Goal: Task Accomplishment & Management: Use online tool/utility

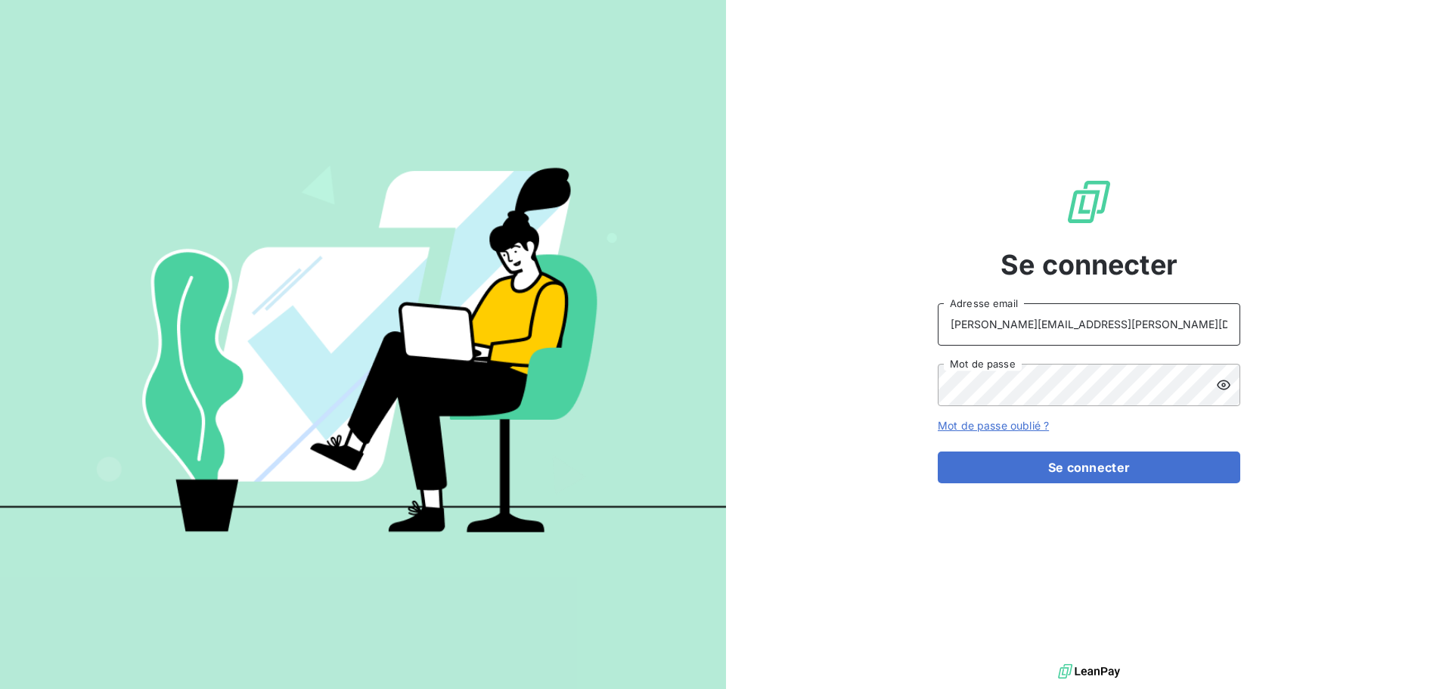
click at [1121, 332] on input "raimundo@serpe.fr" at bounding box center [1089, 324] width 303 height 42
type input "recouvrement@serpe.fr"
click at [1017, 461] on button "Se connecter" at bounding box center [1089, 468] width 303 height 32
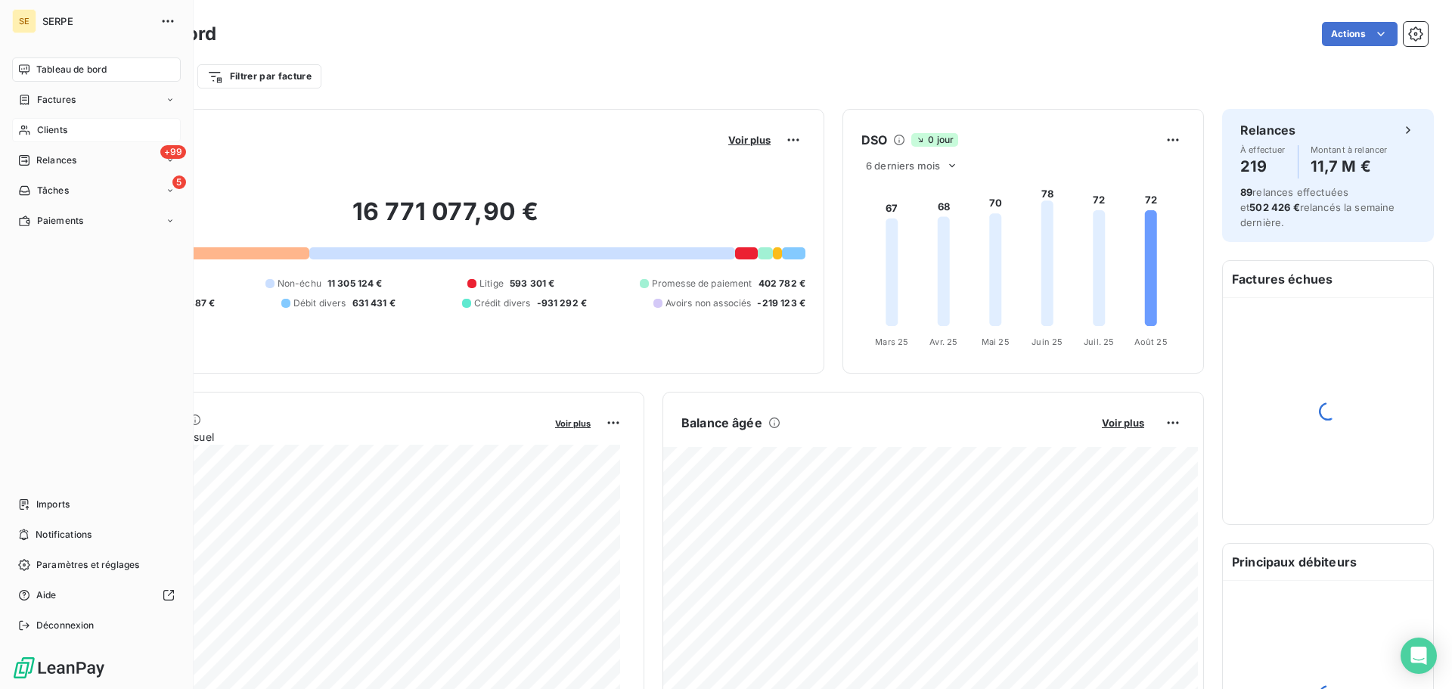
click at [64, 124] on span "Clients" at bounding box center [52, 130] width 30 height 14
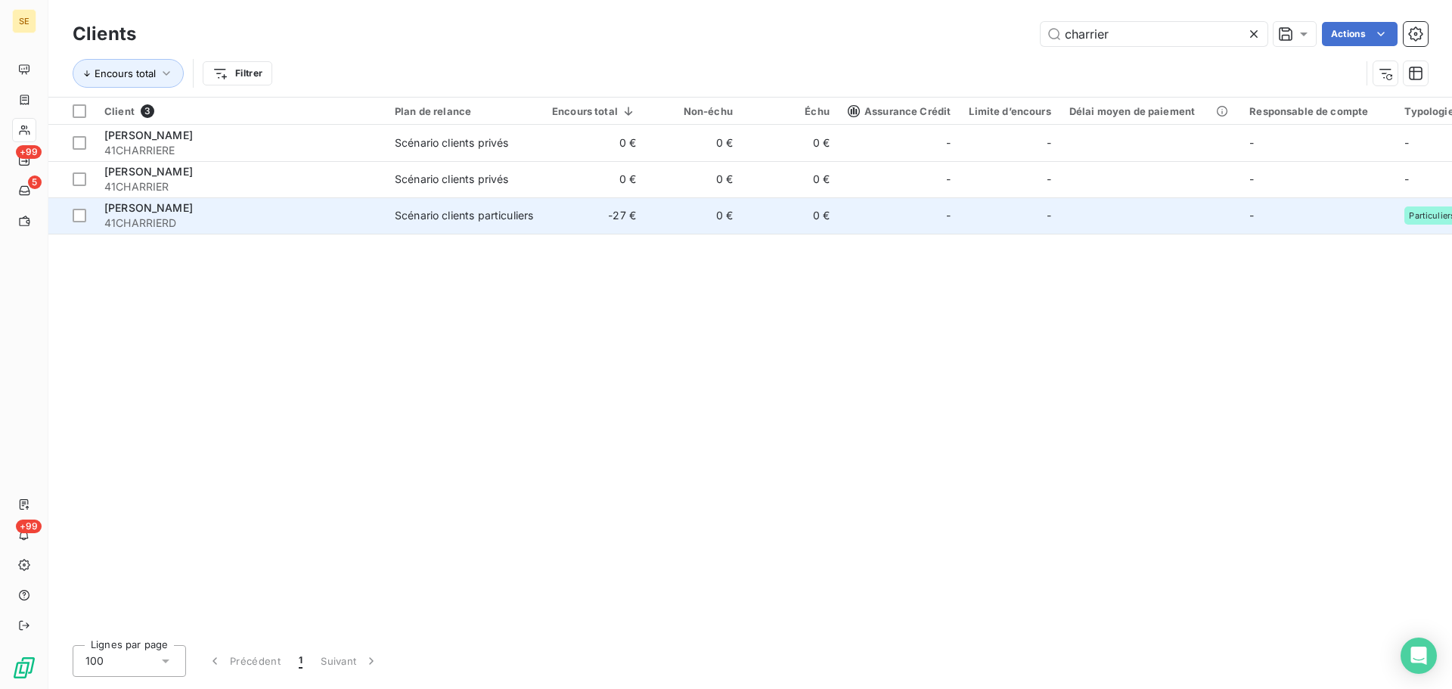
type input "charrier"
click at [155, 215] on div "CHARRIER DOMINIQUE" at bounding box center [240, 207] width 272 height 15
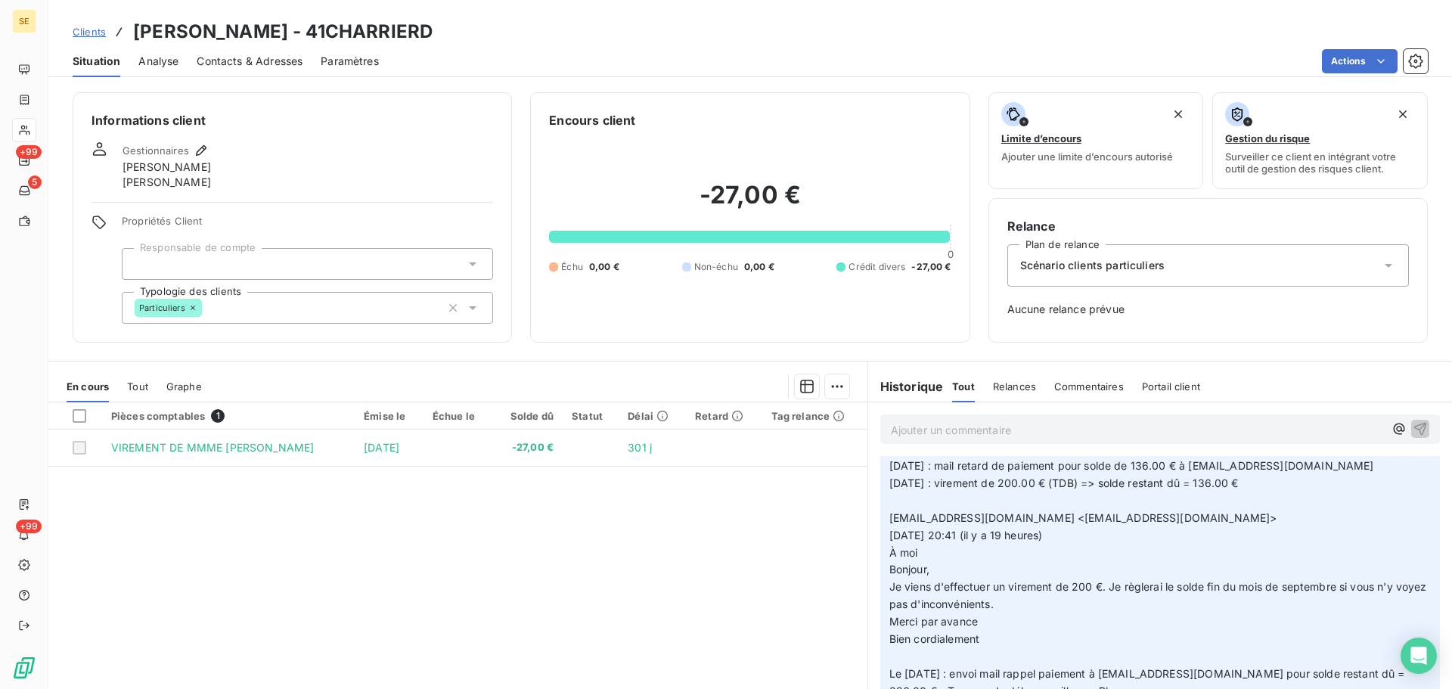
scroll to position [303, 0]
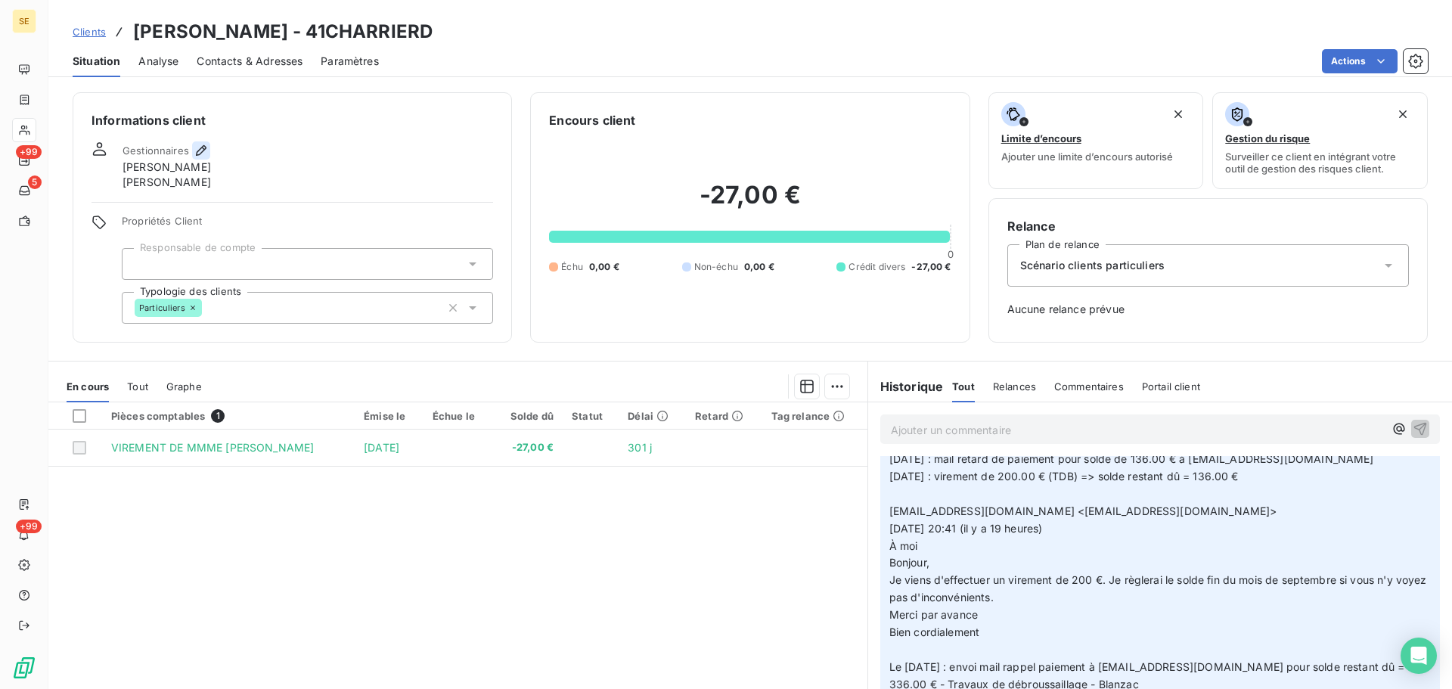
click at [200, 152] on icon "button" at bounding box center [201, 150] width 15 height 15
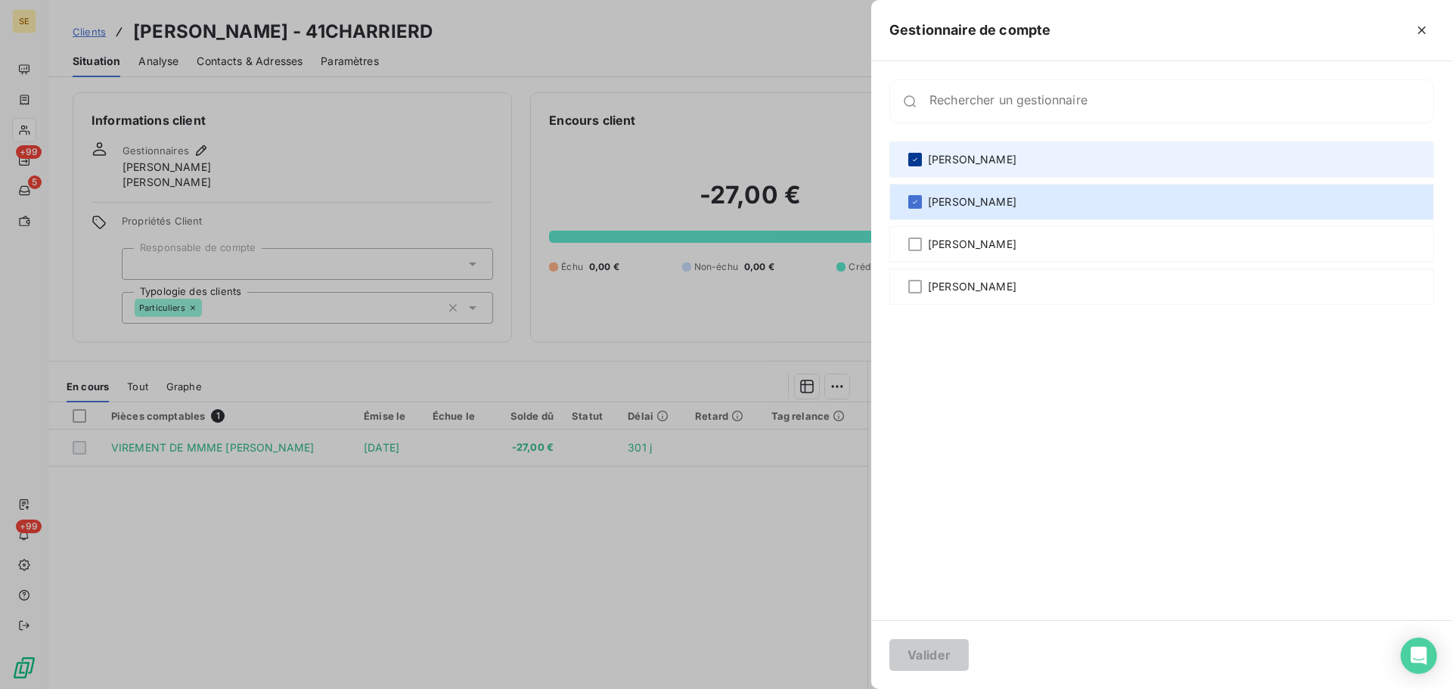
click at [917, 157] on icon at bounding box center [915, 159] width 9 height 9
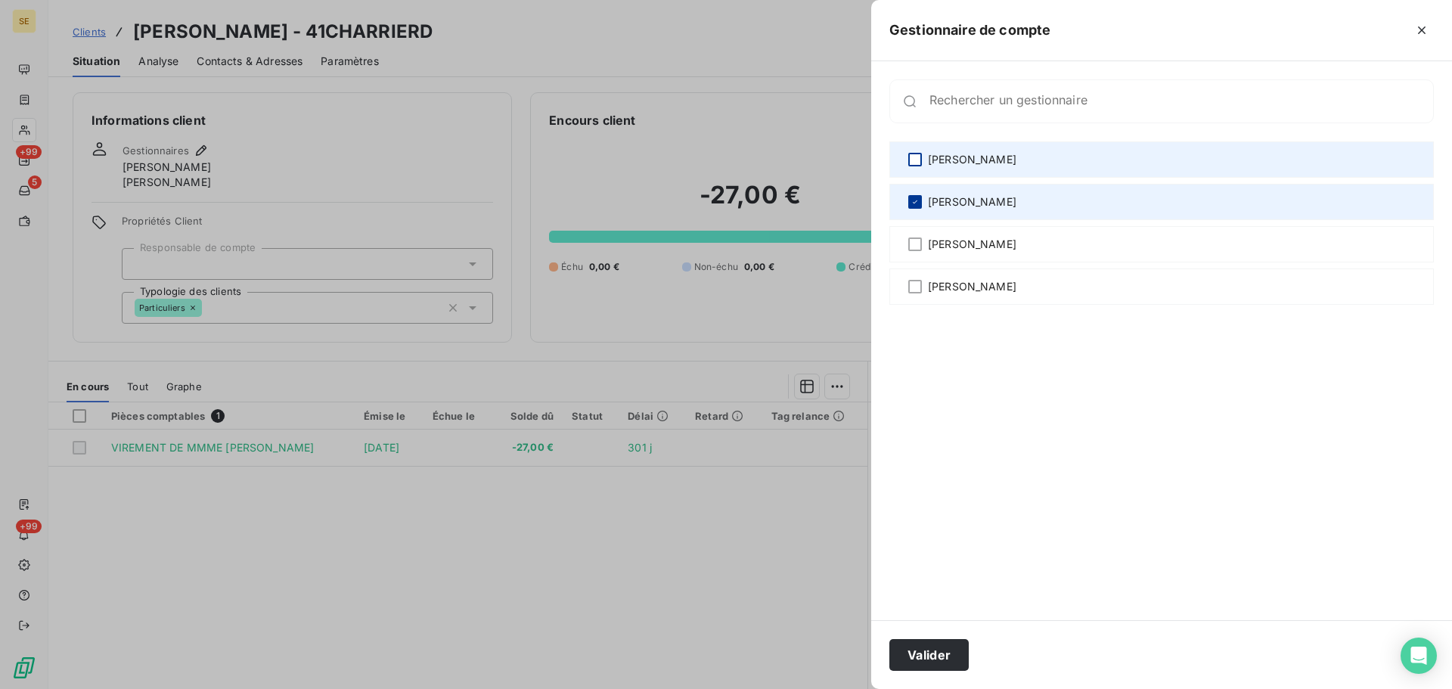
click at [919, 201] on icon at bounding box center [915, 201] width 9 height 9
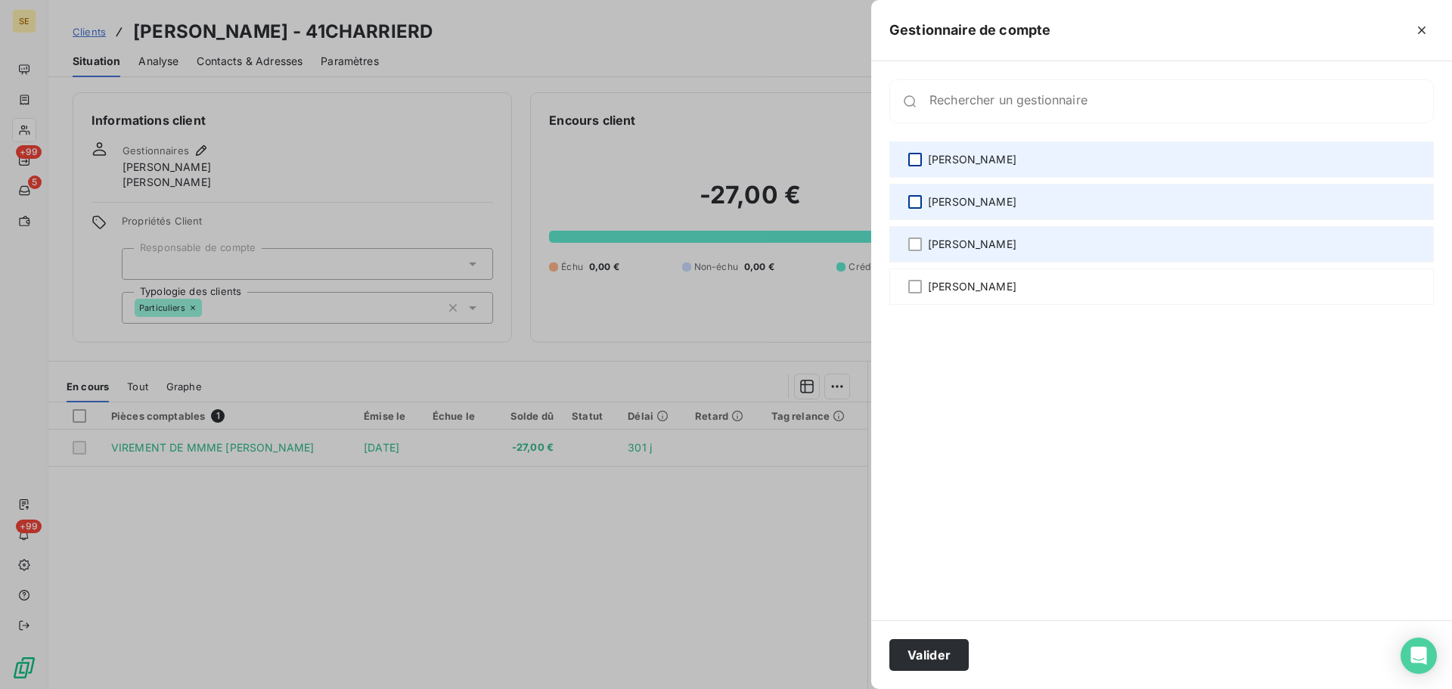
drag, startPoint x: 918, startPoint y: 244, endPoint x: 929, endPoint y: 255, distance: 15.0
click at [918, 244] on div at bounding box center [915, 245] width 14 height 14
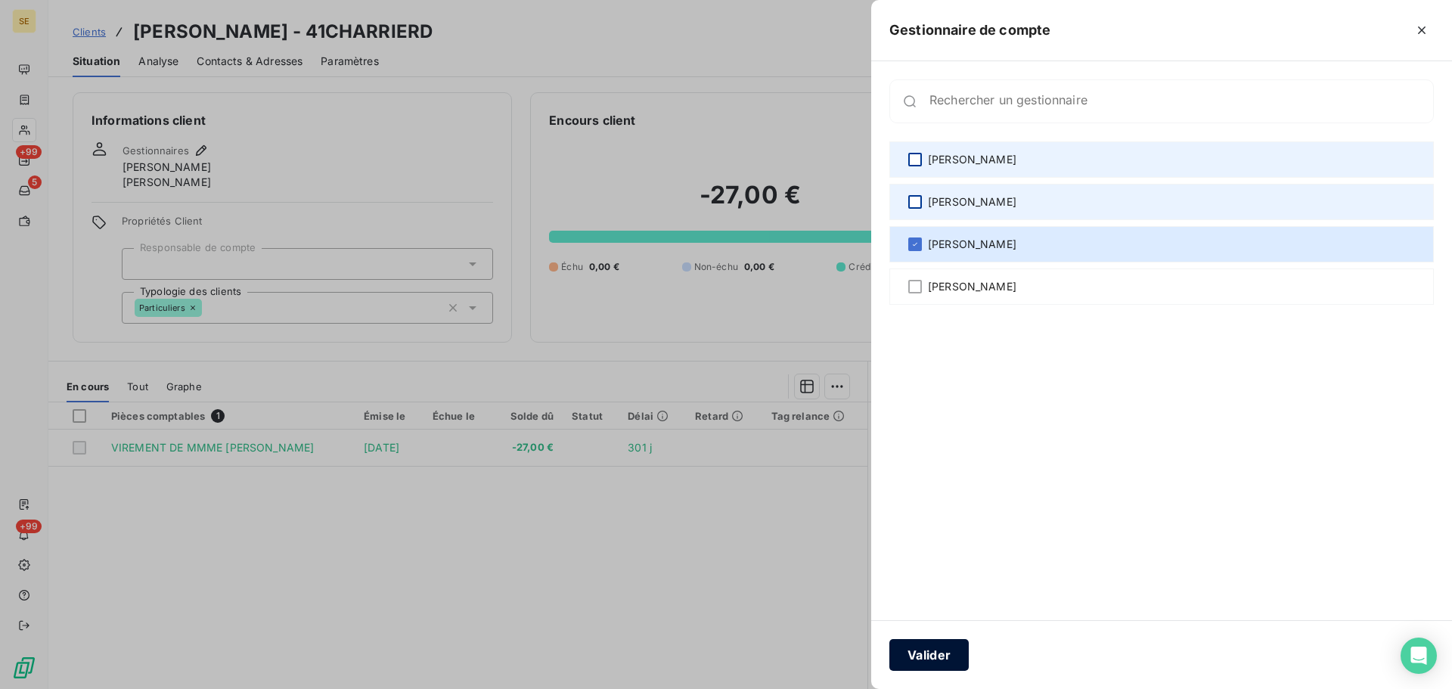
click at [914, 647] on button "Valider" at bounding box center [929, 655] width 79 height 32
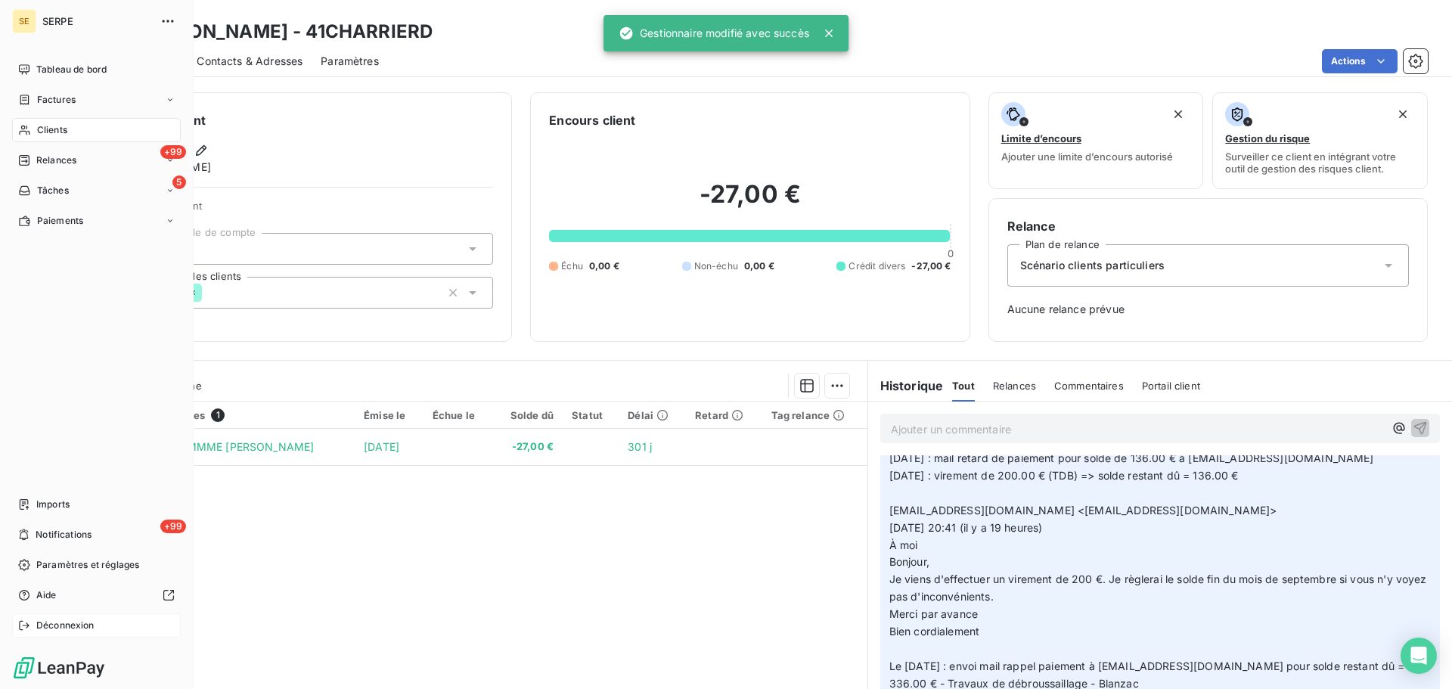
click at [99, 626] on div "Déconnexion" at bounding box center [96, 625] width 169 height 24
